Goal: Information Seeking & Learning: Find specific fact

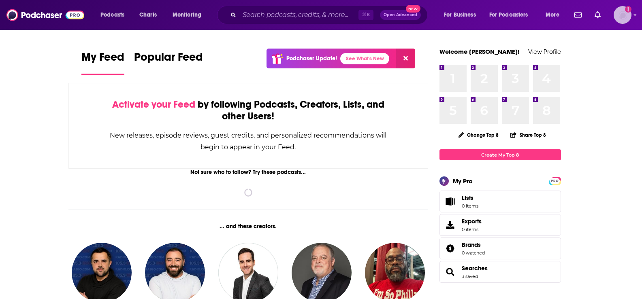
click at [623, 17] on img "Logged in as maiak" at bounding box center [622, 15] width 18 height 18
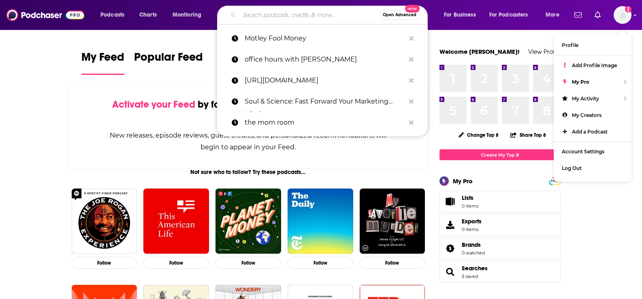
click at [326, 15] on input "Search podcasts, credits, & more..." at bounding box center [309, 15] width 140 height 13
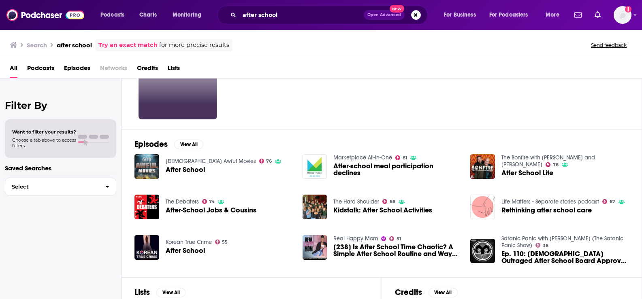
scroll to position [71, 0]
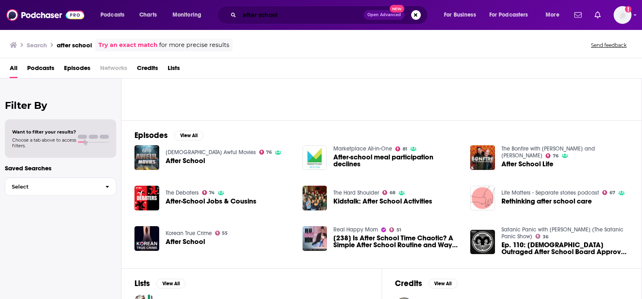
click at [308, 13] on input "after school" at bounding box center [301, 15] width 124 height 13
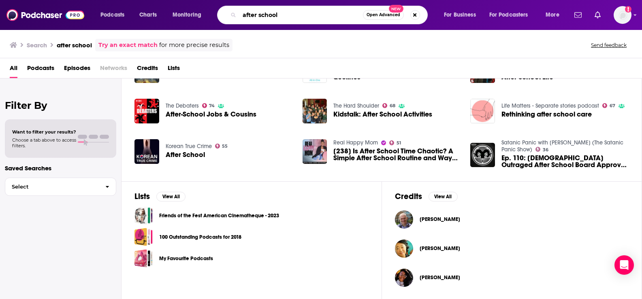
scroll to position [66, 0]
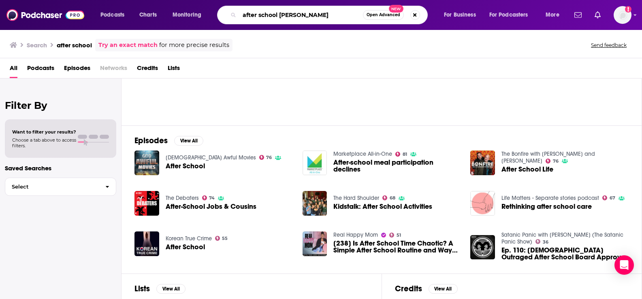
type input "after school [PERSON_NAME]"
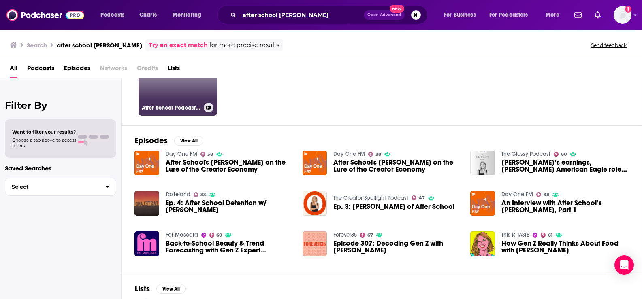
click at [205, 87] on div at bounding box center [208, 71] width 12 height 62
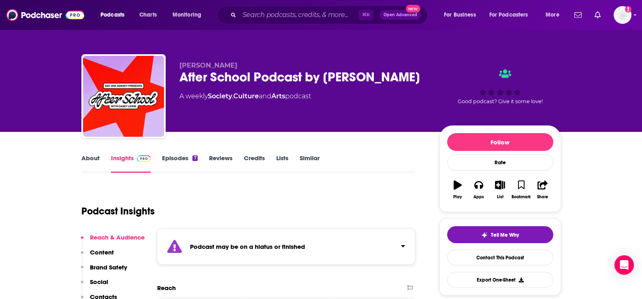
click at [185, 159] on link "Episodes 7" at bounding box center [179, 163] width 35 height 19
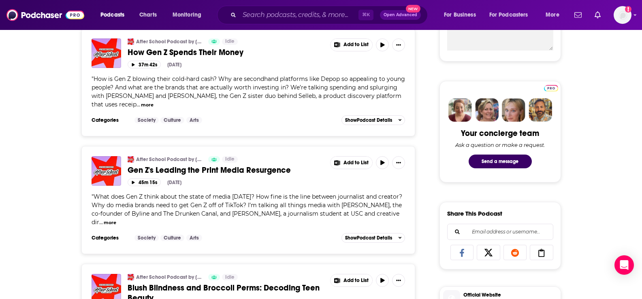
scroll to position [442, 0]
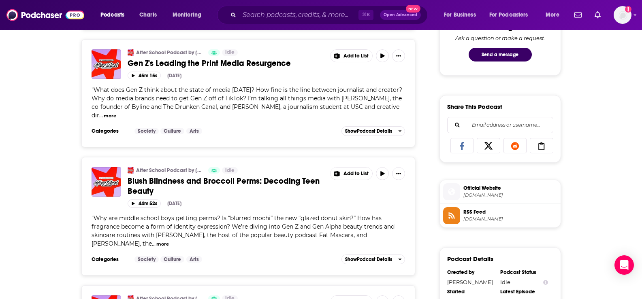
click at [219, 221] on span "Why are middle school boys getting perms? Is “blurred mochi” the new “glazed do…" at bounding box center [242, 231] width 303 height 33
click at [212, 167] on div "After School Podcast by [PERSON_NAME] Idle Blush Blindness and Broccoli Perms: …" at bounding box center [226, 181] width 197 height 29
click at [212, 176] on span "Blush Blindness and Broccoli Perms: Decoding Teen Beauty" at bounding box center [224, 186] width 192 height 20
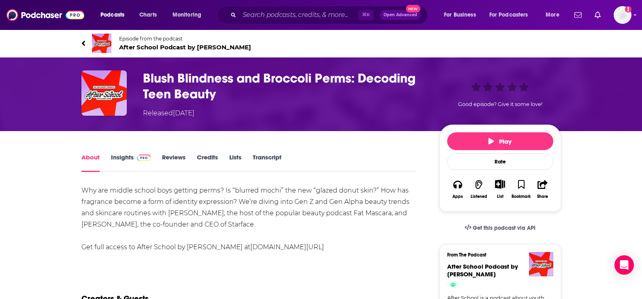
click at [273, 158] on link "Transcript" at bounding box center [267, 162] width 29 height 19
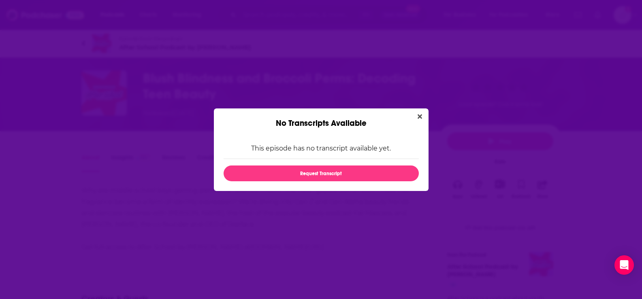
click at [286, 116] on div "No Transcripts Available" at bounding box center [321, 118] width 215 height 20
